Goal: Task Accomplishment & Management: Check status

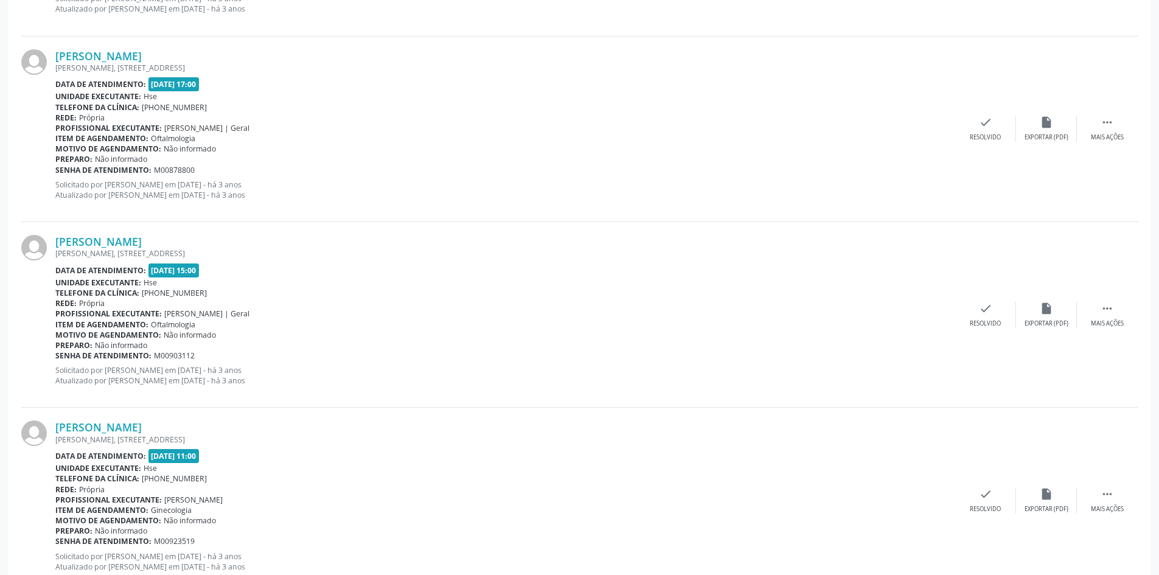
scroll to position [2632, 0]
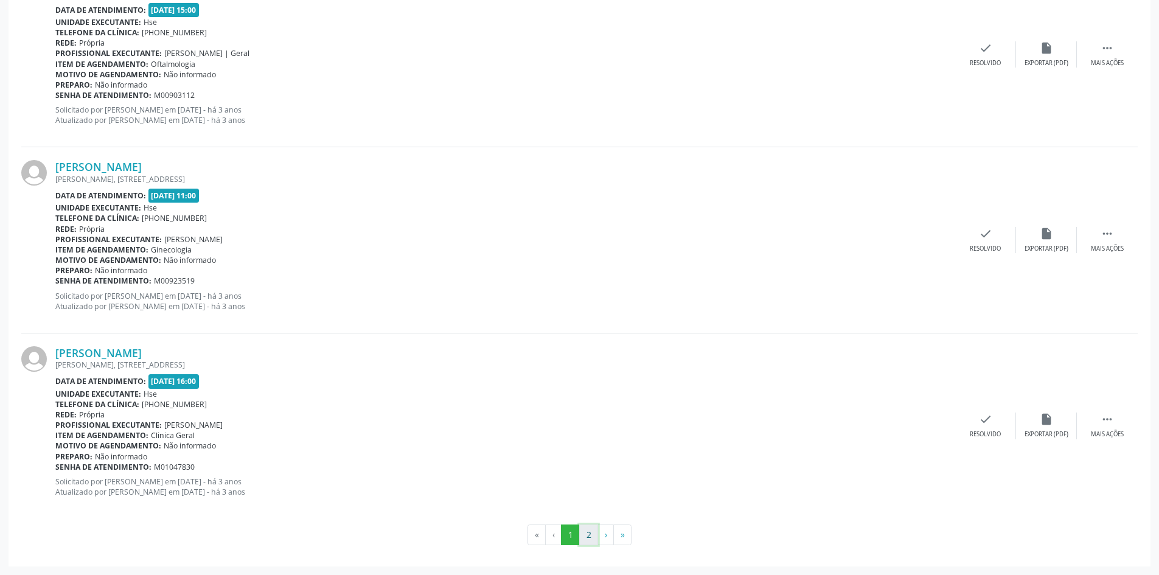
click at [595, 530] on button "2" at bounding box center [588, 534] width 19 height 21
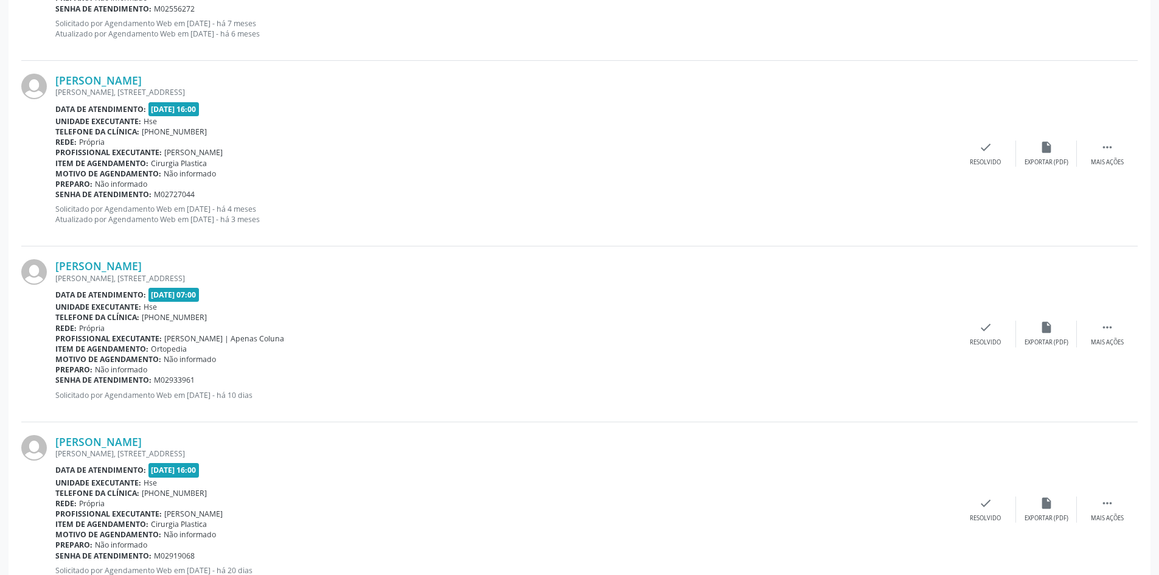
scroll to position [2428, 0]
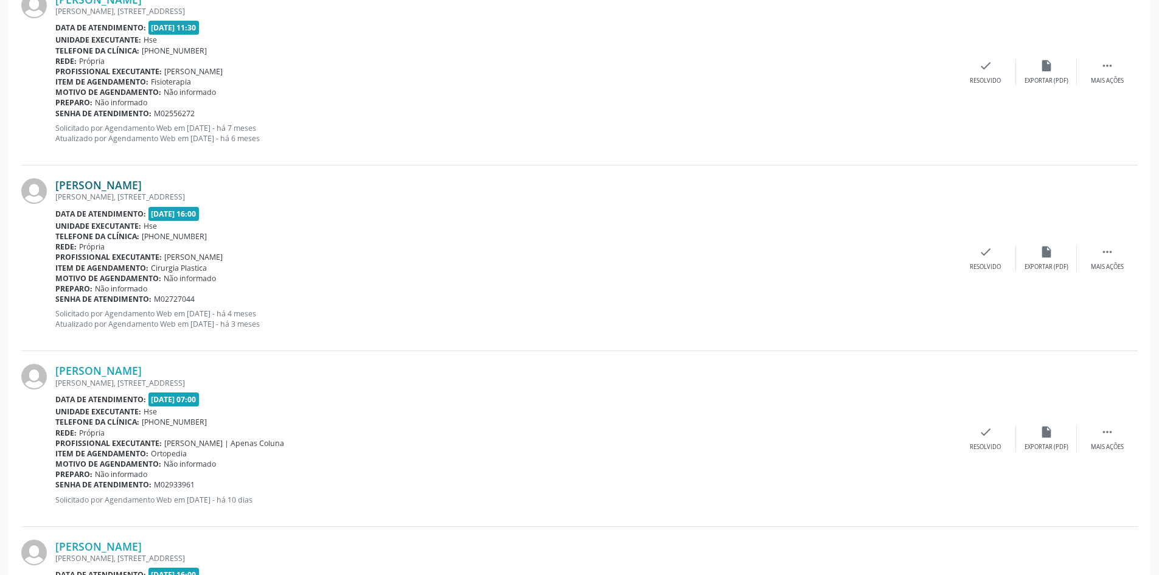
click at [142, 187] on link "[PERSON_NAME]" at bounding box center [98, 184] width 86 height 13
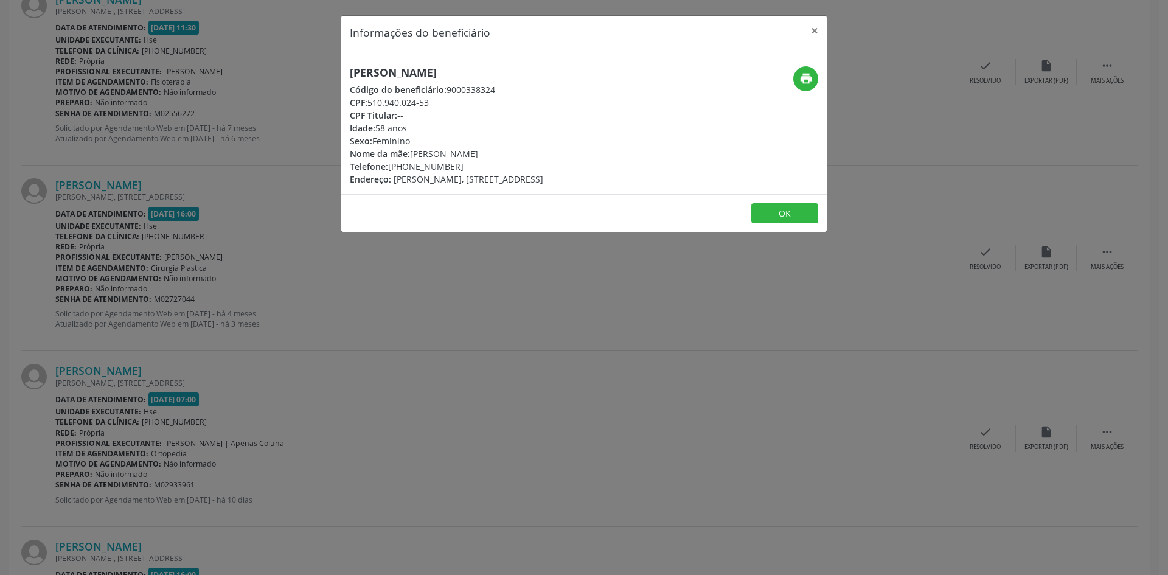
click at [792, 76] on div "print" at bounding box center [745, 78] width 145 height 25
click at [797, 76] on button "print" at bounding box center [805, 78] width 25 height 25
click at [813, 26] on button "×" at bounding box center [814, 31] width 24 height 30
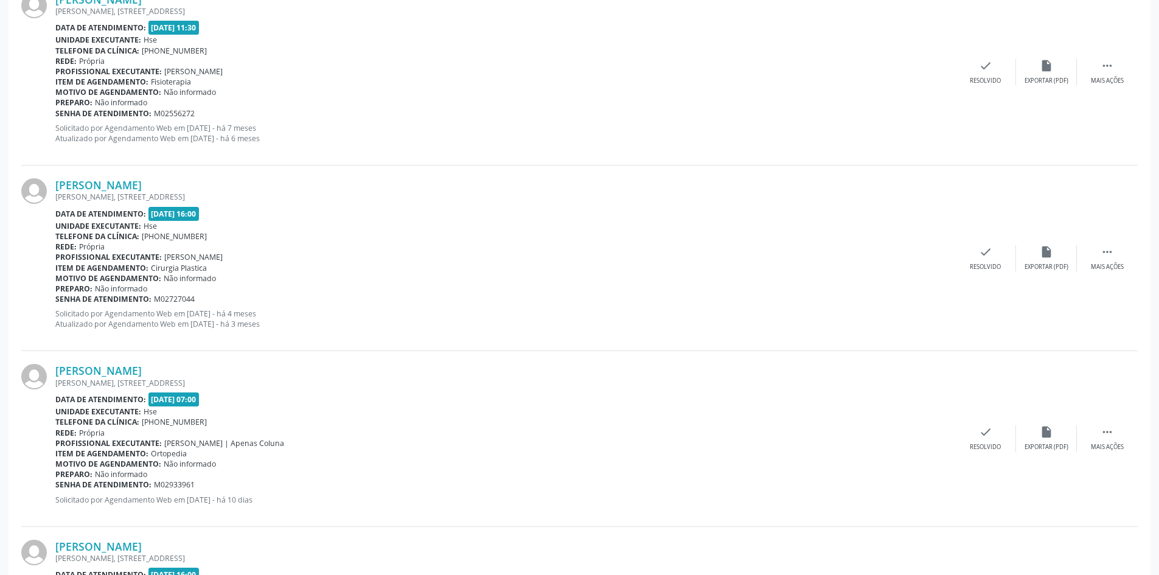
scroll to position [2368, 0]
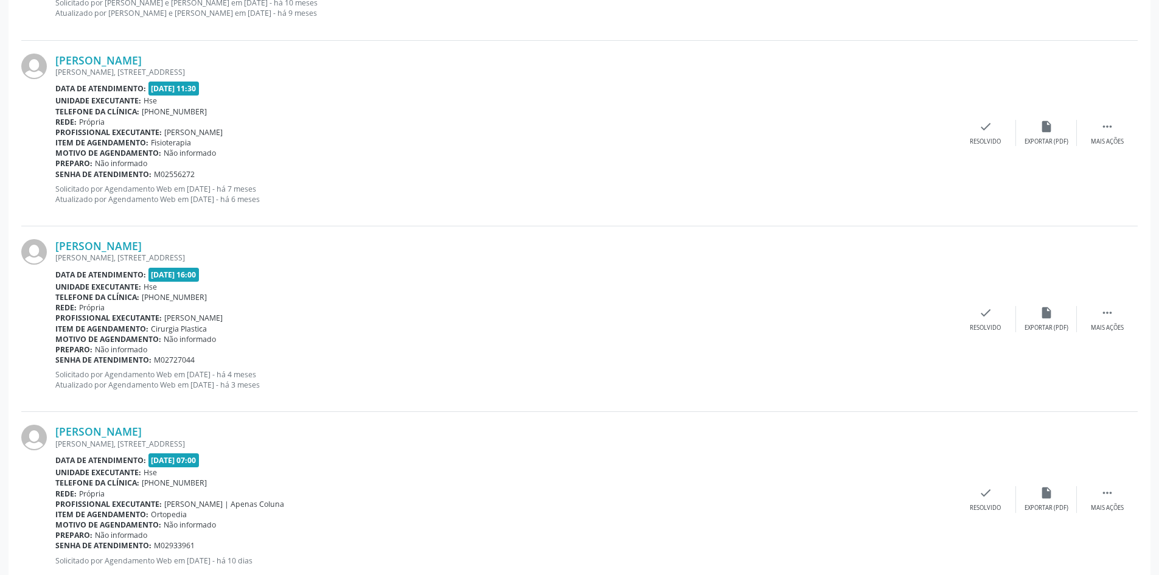
click at [843, 149] on div "Motivo de agendamento: Não informado" at bounding box center [504, 153] width 899 height 10
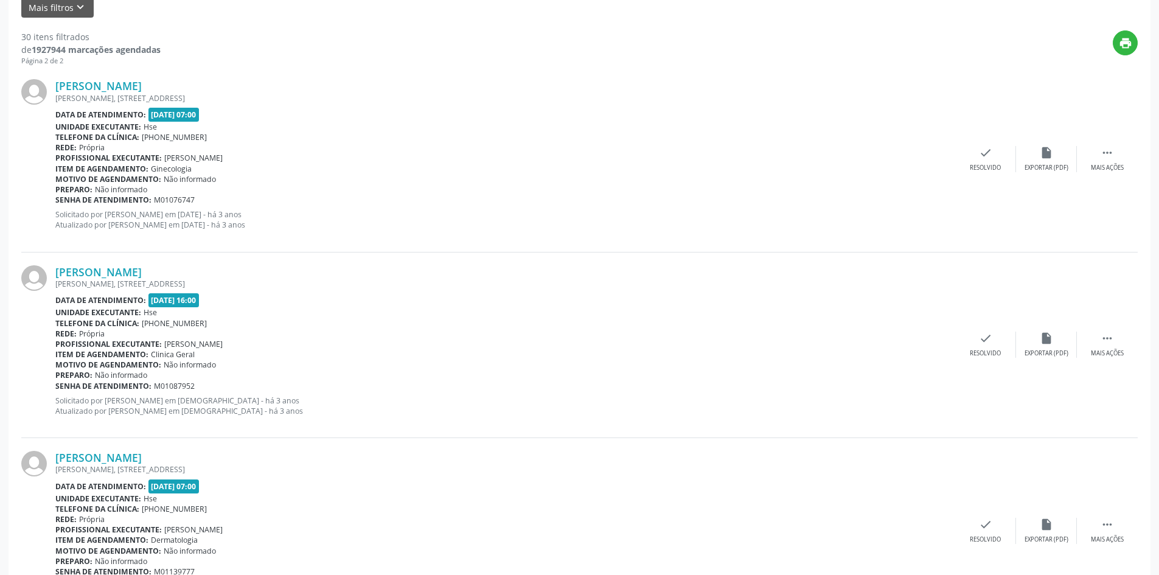
scroll to position [178, 0]
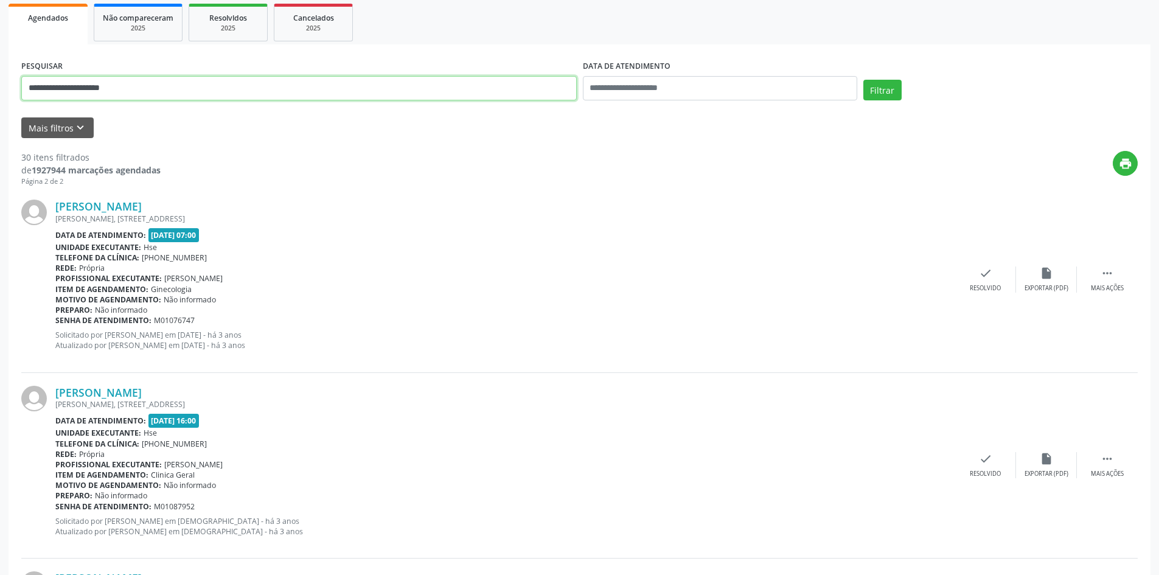
drag, startPoint x: 137, startPoint y: 91, endPoint x: 0, endPoint y: 61, distance: 139.9
paste input "**********"
type input "**********"
click at [890, 86] on button "Filtrar" at bounding box center [882, 90] width 38 height 21
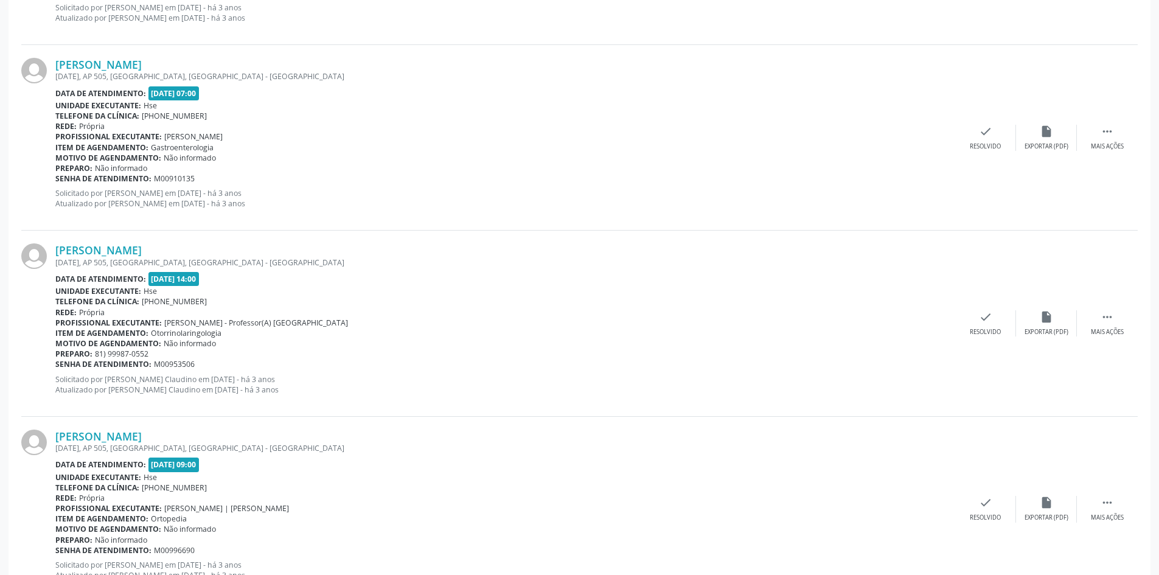
scroll to position [2632, 0]
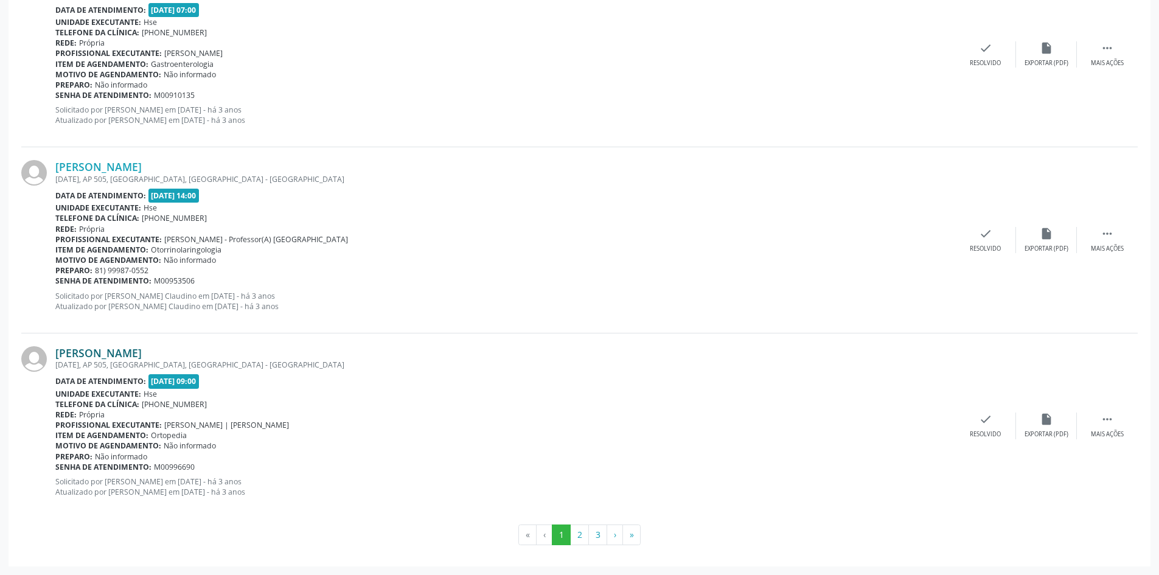
click at [142, 353] on link "[PERSON_NAME]" at bounding box center [98, 352] width 86 height 13
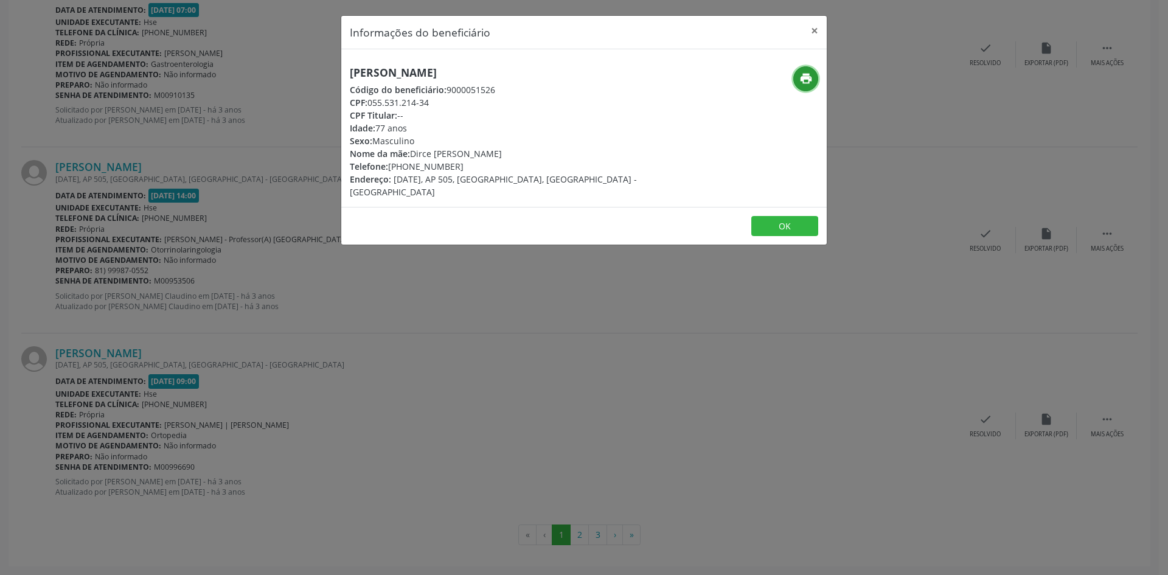
click at [804, 81] on icon "print" at bounding box center [805, 78] width 13 height 13
click at [814, 30] on button "×" at bounding box center [814, 31] width 24 height 30
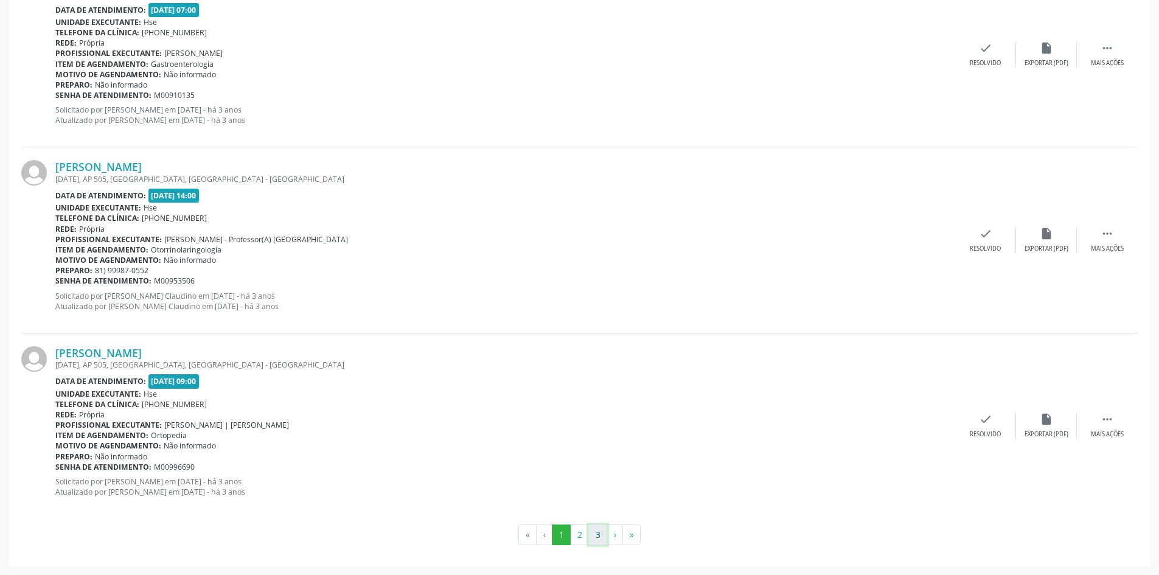
click at [597, 537] on button "3" at bounding box center [597, 534] width 19 height 21
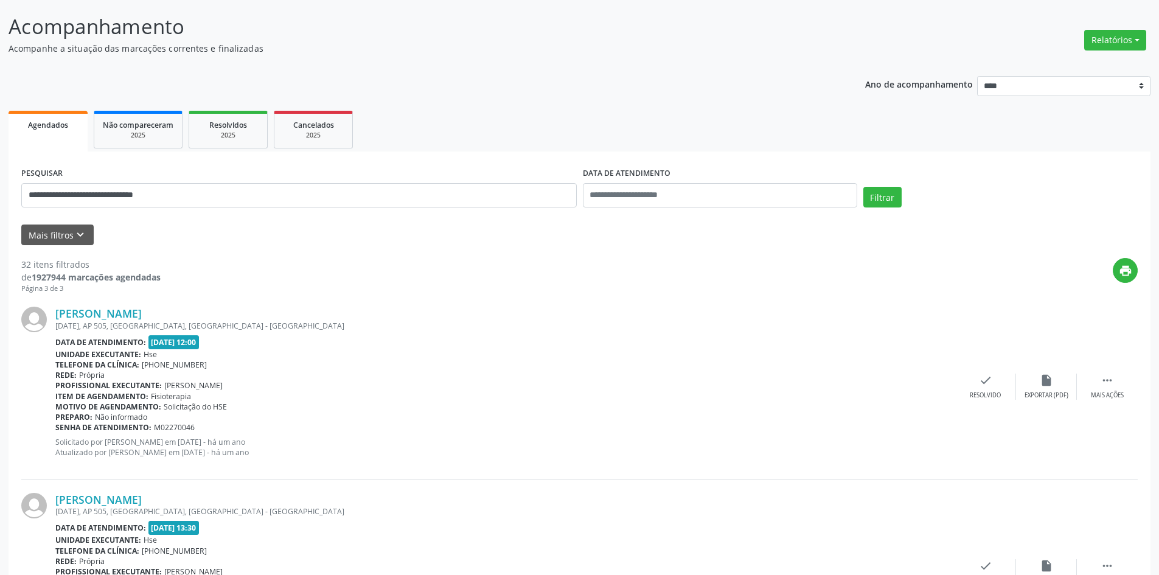
scroll to position [217, 0]
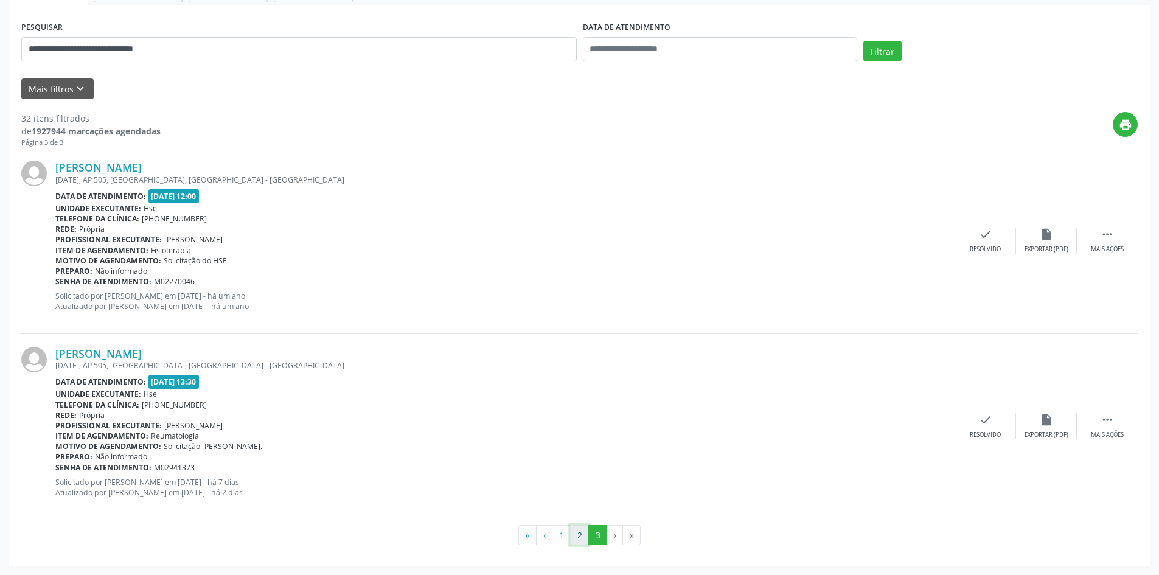
click at [587, 539] on button "2" at bounding box center [579, 535] width 19 height 21
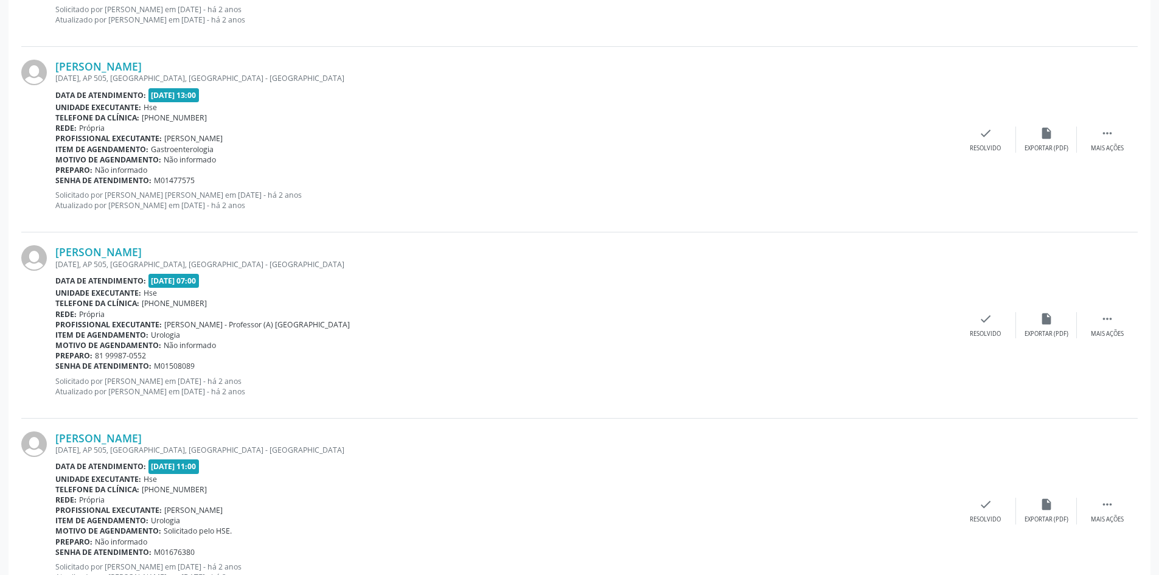
scroll to position [2632, 0]
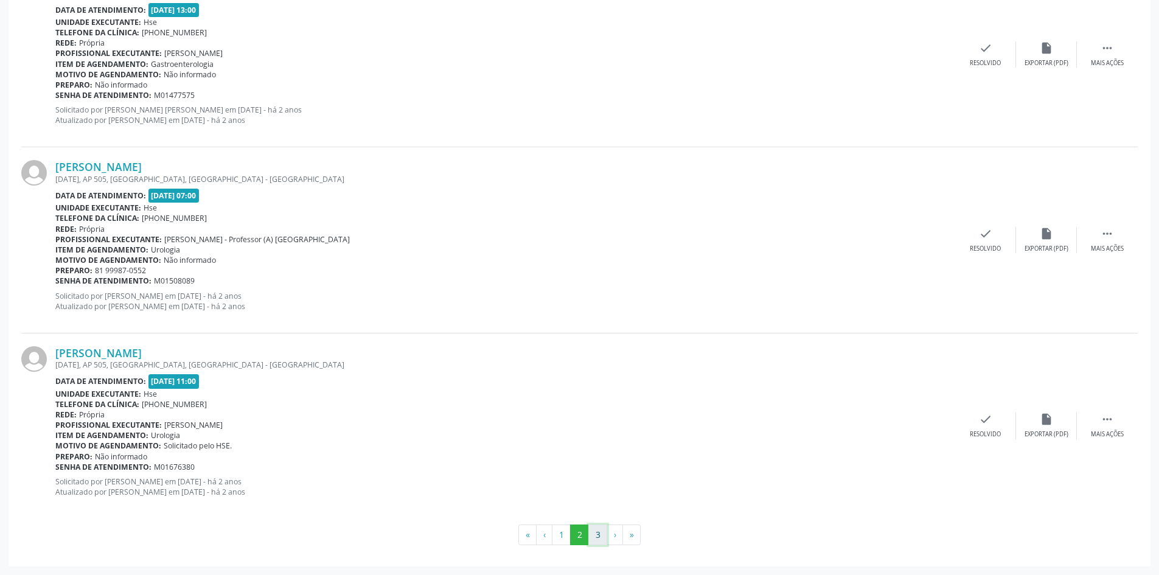
click at [599, 530] on button "3" at bounding box center [597, 534] width 19 height 21
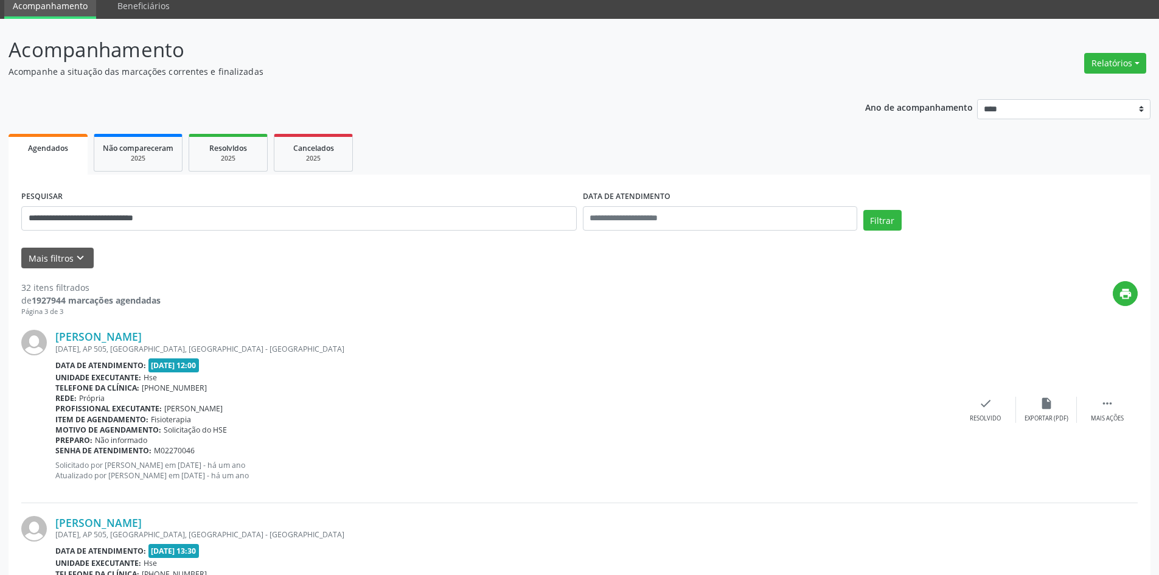
scroll to position [35, 0]
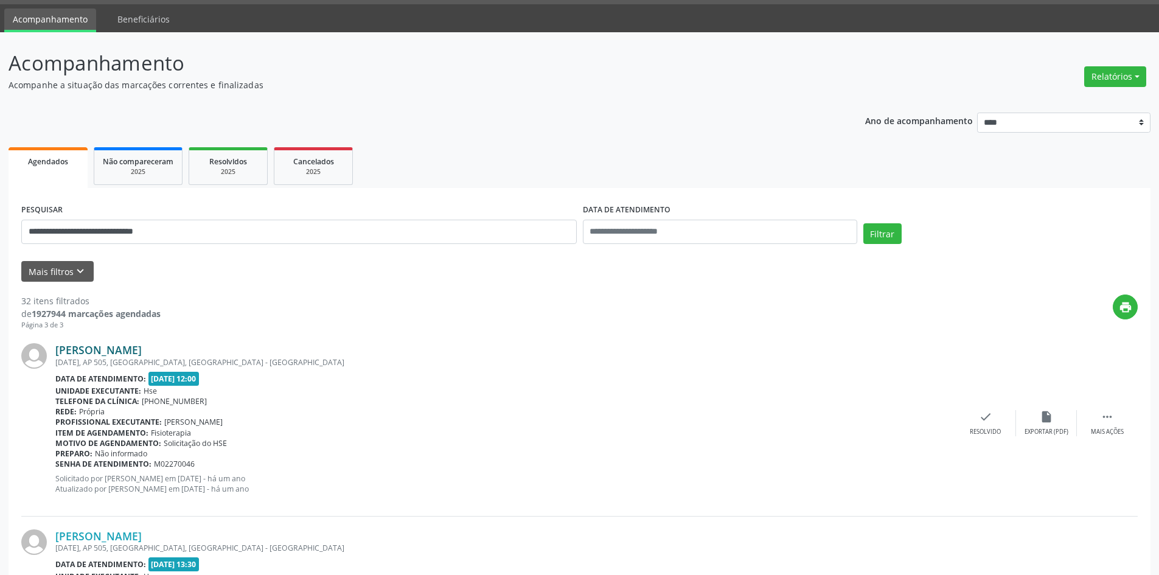
drag, startPoint x: 240, startPoint y: 352, endPoint x: 55, endPoint y: 350, distance: 184.9
click at [55, 350] on div "[PERSON_NAME]" at bounding box center [504, 349] width 899 height 13
copy link "[PERSON_NAME]"
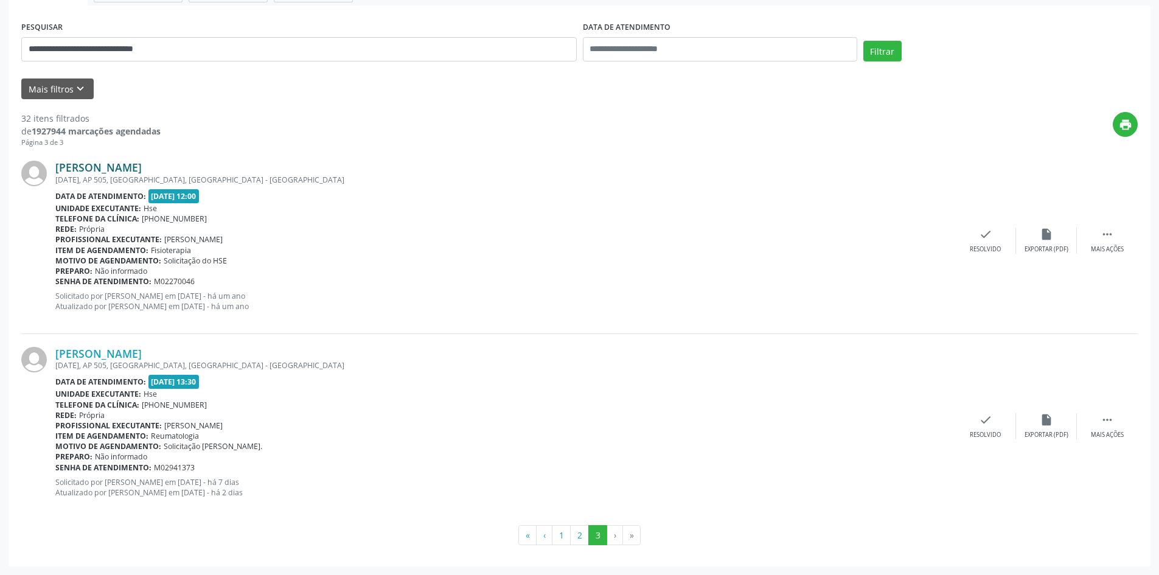
click at [142, 169] on link "[PERSON_NAME]" at bounding box center [98, 167] width 86 height 13
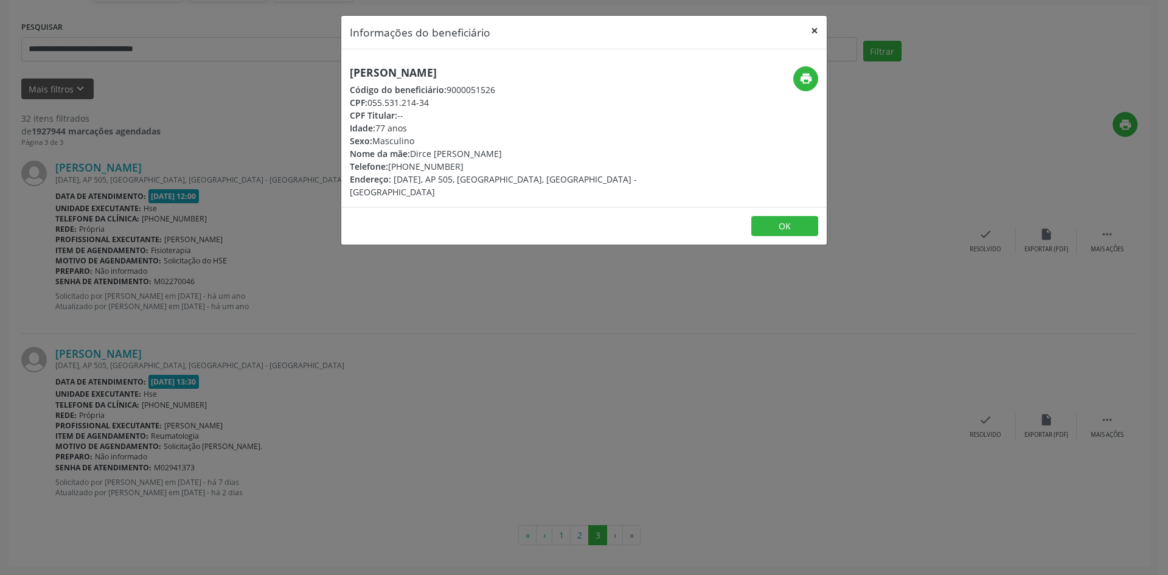
click at [811, 29] on button "×" at bounding box center [814, 31] width 24 height 30
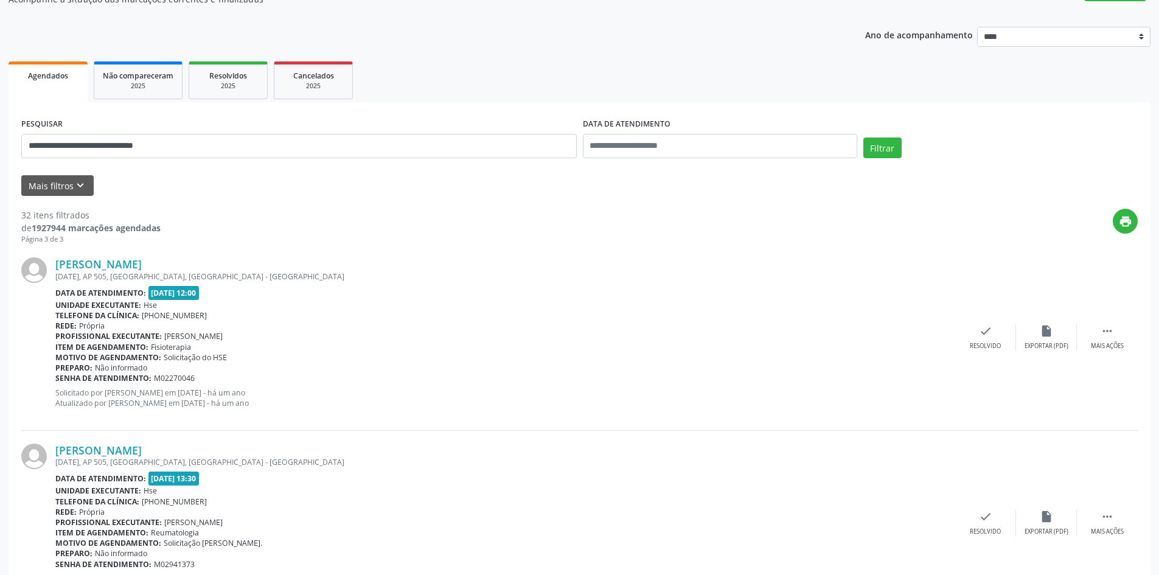
scroll to position [0, 0]
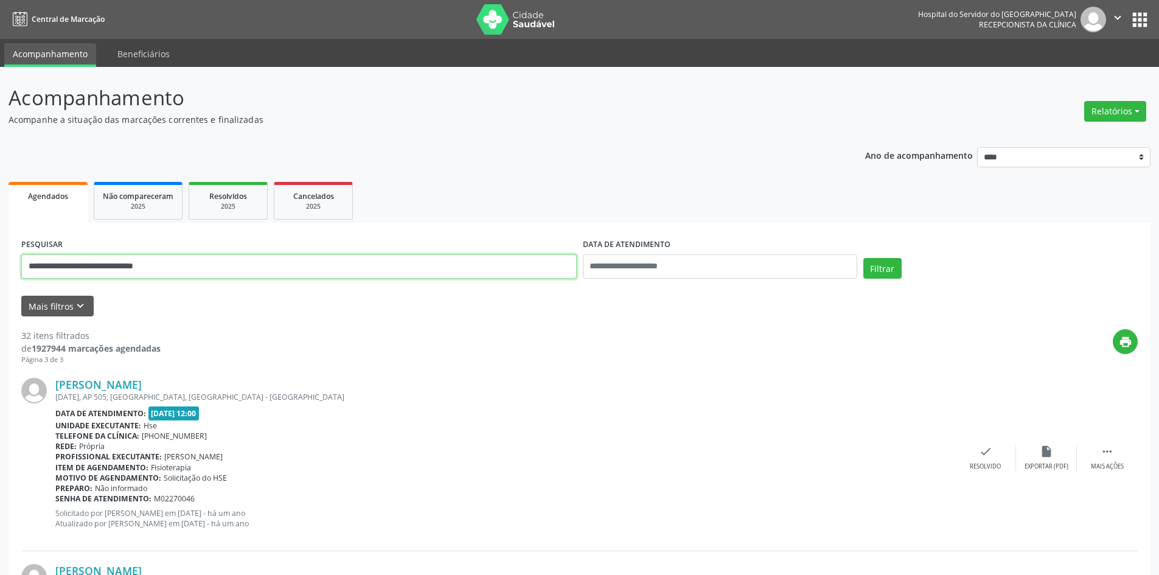
drag, startPoint x: 242, startPoint y: 267, endPoint x: 0, endPoint y: 230, distance: 244.8
click at [0, 230] on div "**********" at bounding box center [579, 429] width 1159 height 725
paste input "**********"
type input "**********"
click at [863, 258] on button "Filtrar" at bounding box center [882, 268] width 38 height 21
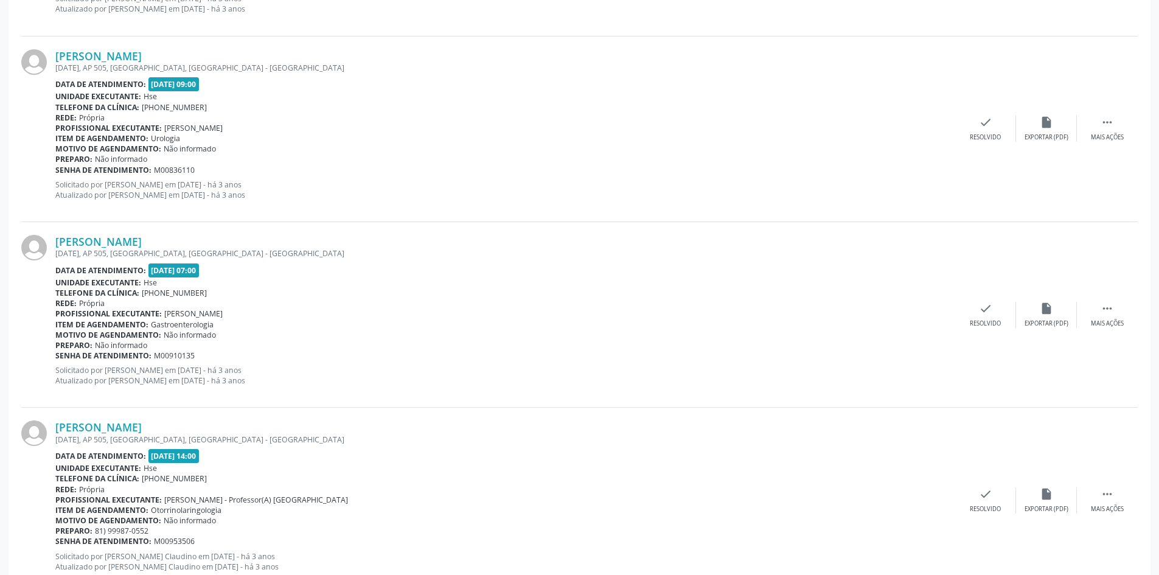
scroll to position [2632, 0]
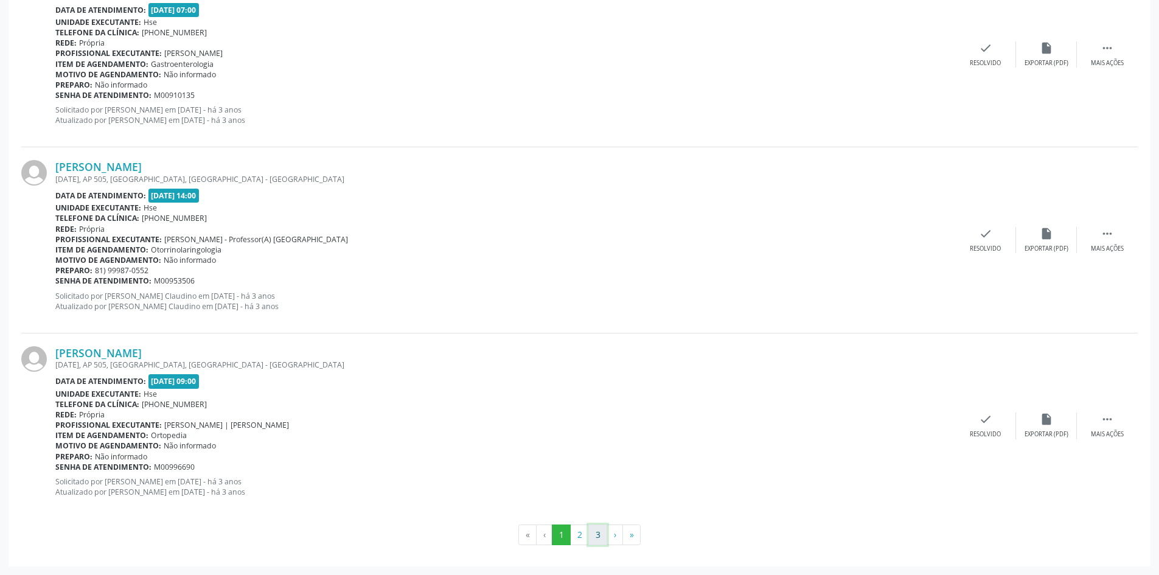
click at [594, 538] on button "3" at bounding box center [597, 534] width 19 height 21
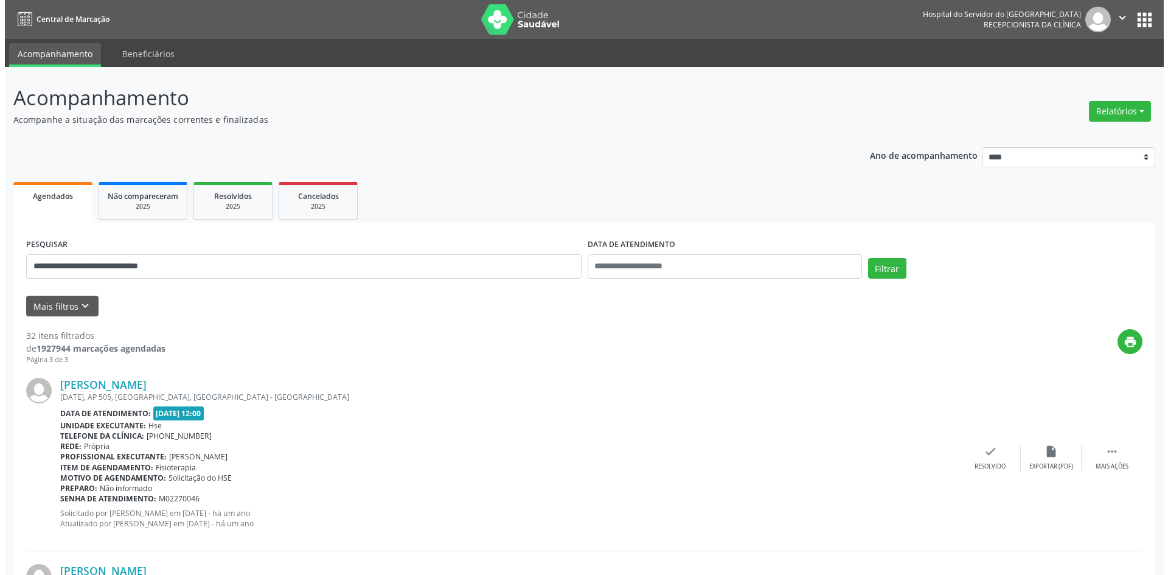
scroll to position [217, 0]
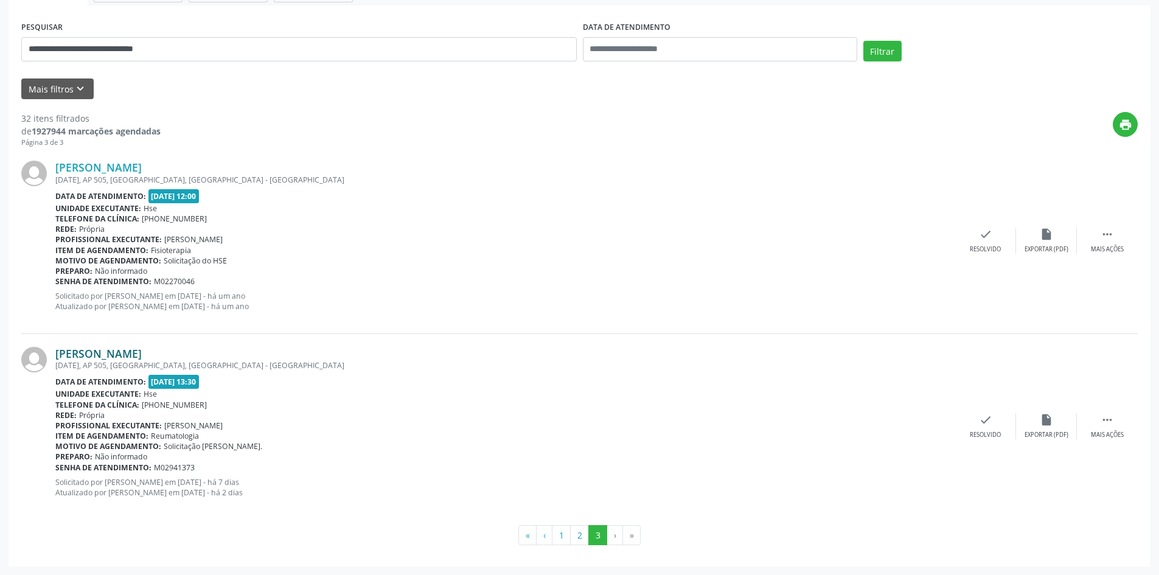
click at [142, 353] on link "[PERSON_NAME]" at bounding box center [98, 353] width 86 height 13
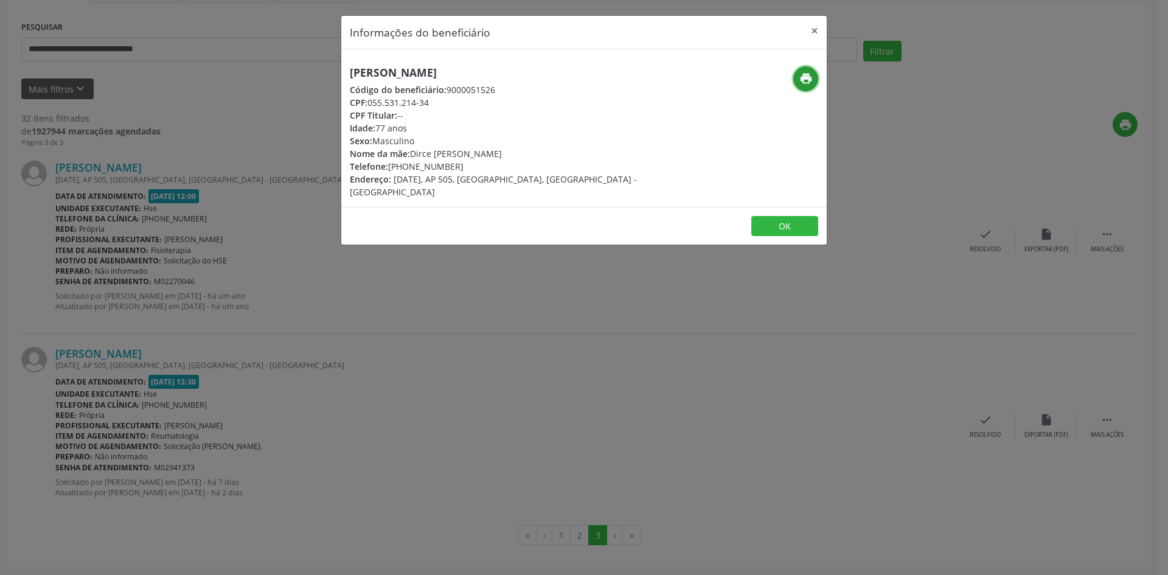
click at [801, 83] on icon "print" at bounding box center [805, 78] width 13 height 13
